Goal: Navigation & Orientation: Understand site structure

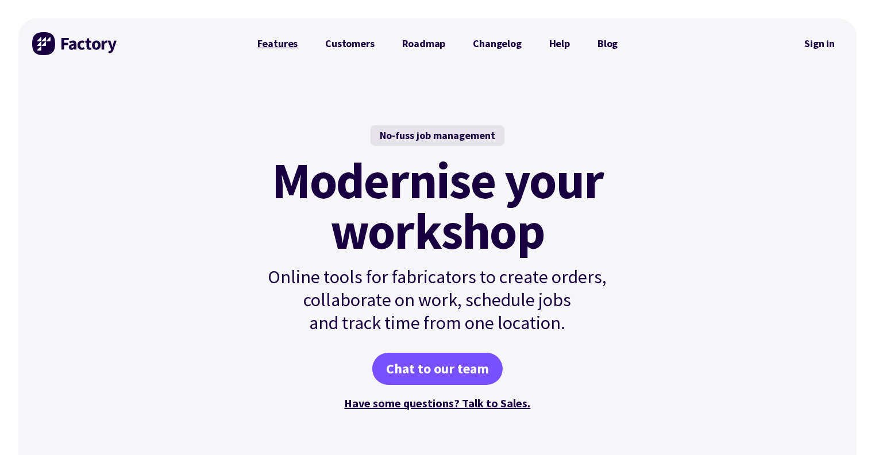
click at [275, 46] on link "Features" at bounding box center [278, 43] width 68 height 23
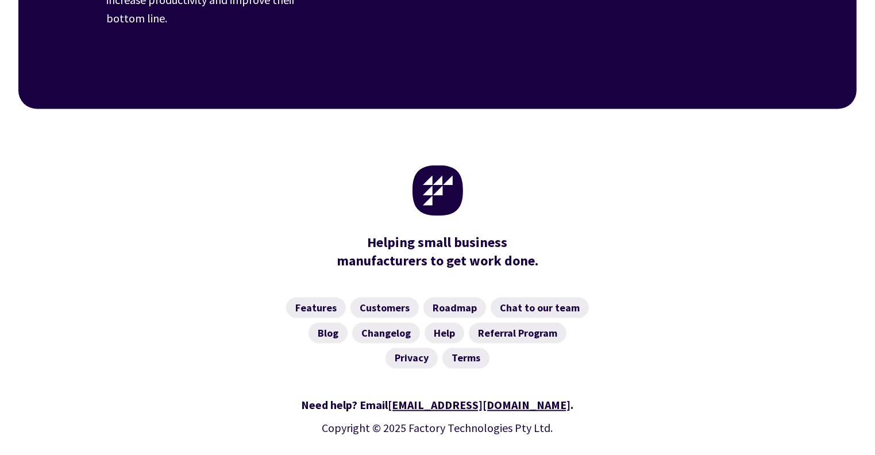
scroll to position [1857, 0]
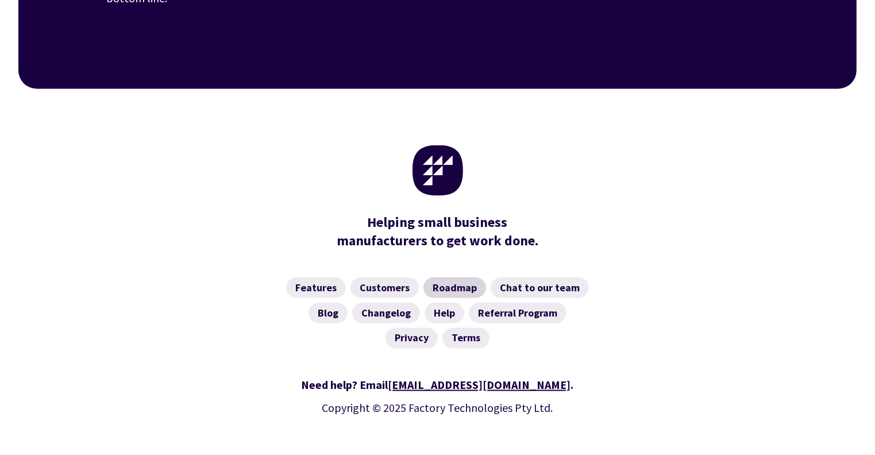
click at [445, 277] on link "Roadmap" at bounding box center [454, 287] width 63 height 21
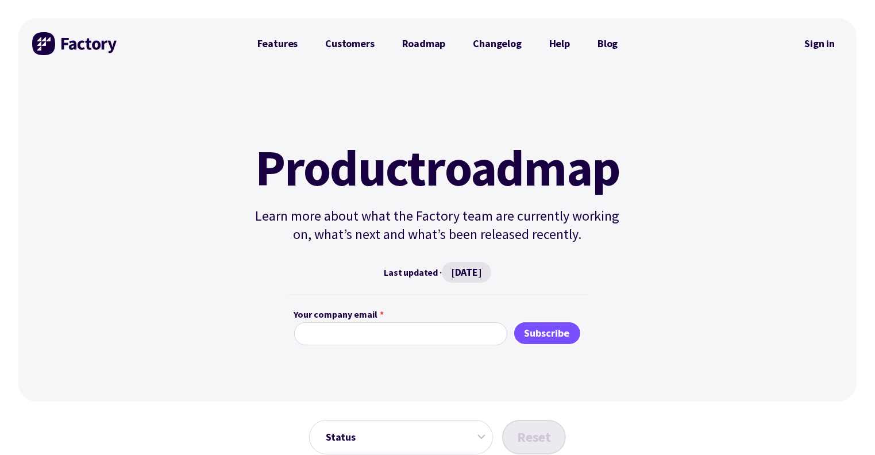
click at [62, 41] on img at bounding box center [75, 43] width 86 height 23
